Goal: Find specific page/section: Find specific page/section

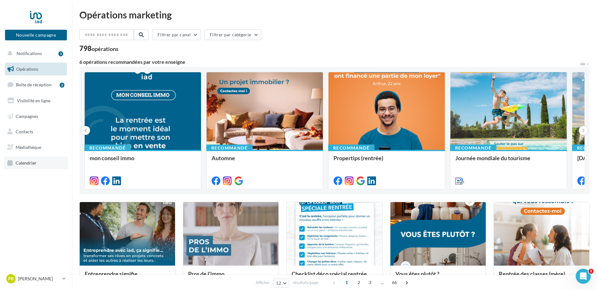
click at [18, 161] on span "Calendrier" at bounding box center [26, 162] width 21 height 5
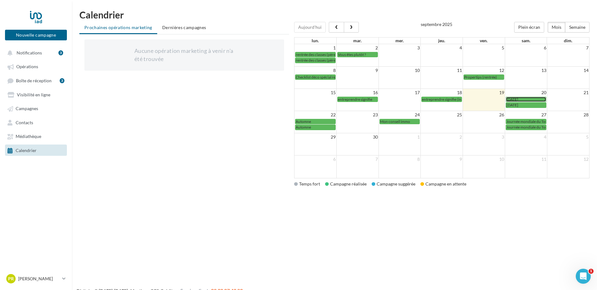
click at [518, 98] on span "[DATE]" at bounding box center [512, 99] width 12 height 5
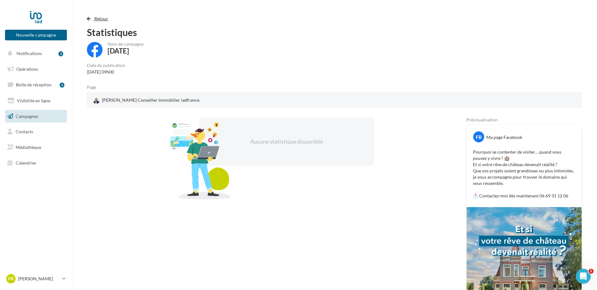
click at [88, 17] on span "button" at bounding box center [89, 19] width 4 height 4
click at [106, 18] on span "Retour" at bounding box center [101, 18] width 14 height 5
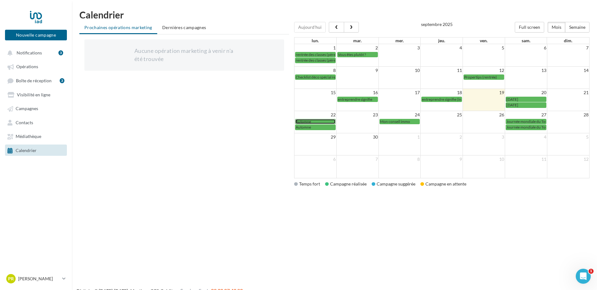
click at [326, 119] on div "Automne" at bounding box center [315, 121] width 39 height 5
